Goal: Information Seeking & Learning: Learn about a topic

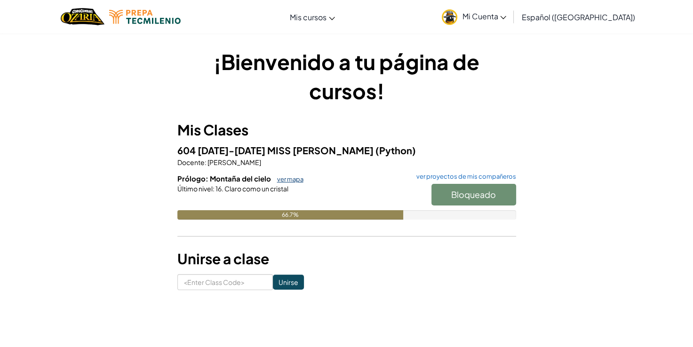
click at [300, 180] on link "ver mapa" at bounding box center [287, 179] width 31 height 8
click at [496, 179] on link "ver proyectos de mis compañeros" at bounding box center [464, 177] width 104 height 6
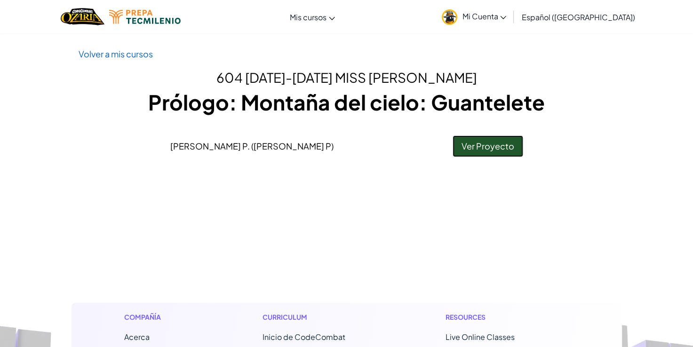
click at [463, 146] on link "Ver Proyecto" at bounding box center [487, 146] width 71 height 22
